Goal: Transaction & Acquisition: Subscribe to service/newsletter

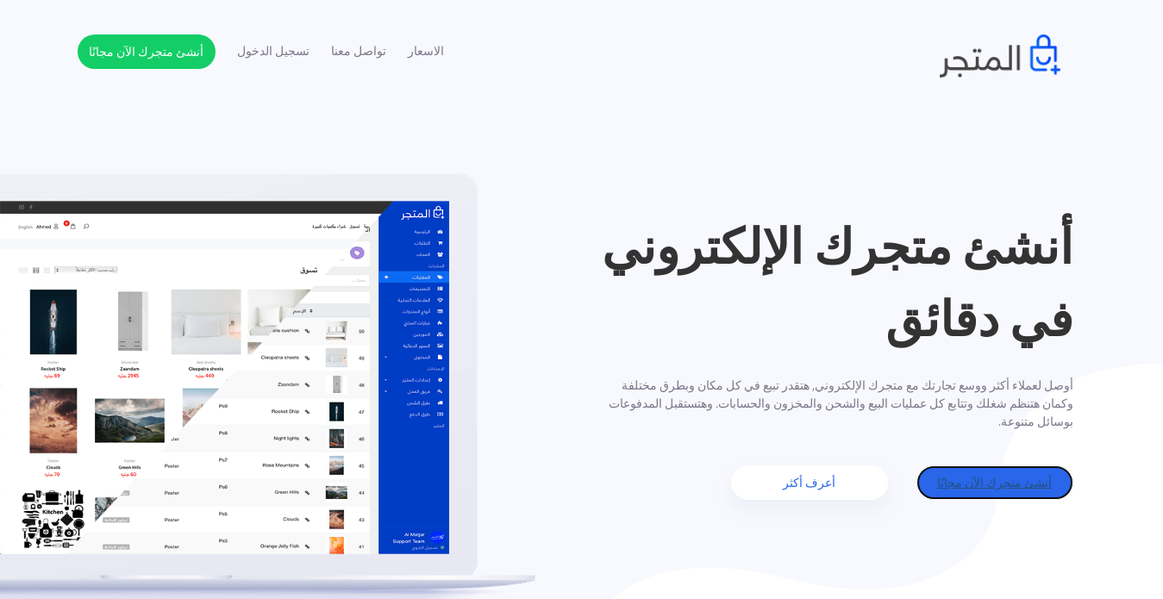
click at [997, 479] on link "أنشئ متجرك الآن مجانًا" at bounding box center [994, 482] width 157 height 34
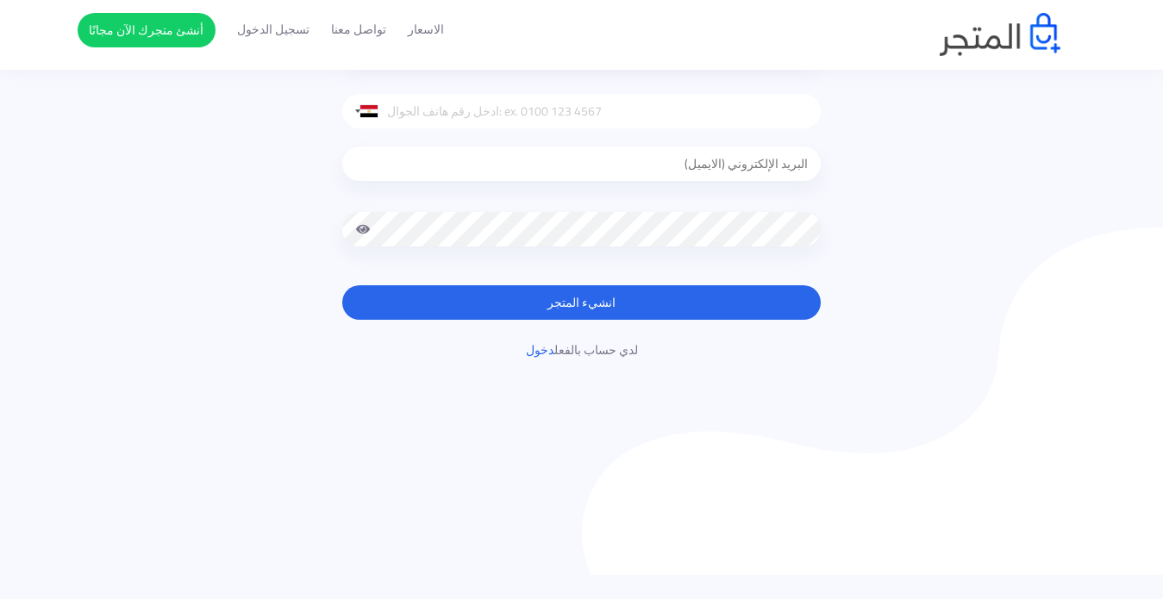
scroll to position [327, 0]
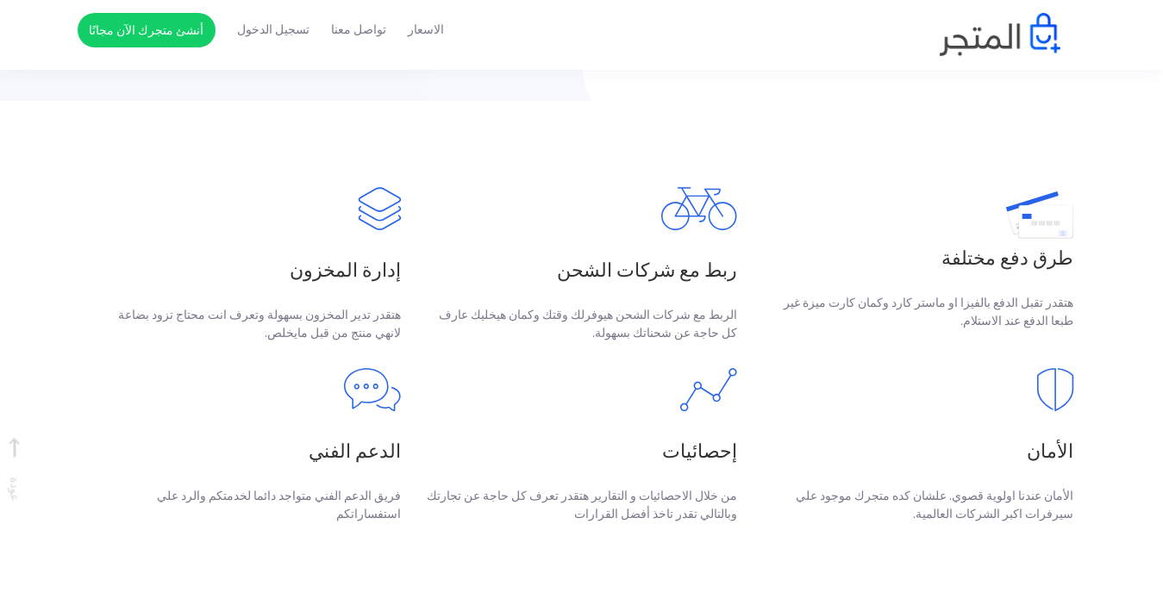
scroll to position [629, 0]
